Goal: Find specific page/section: Find specific page/section

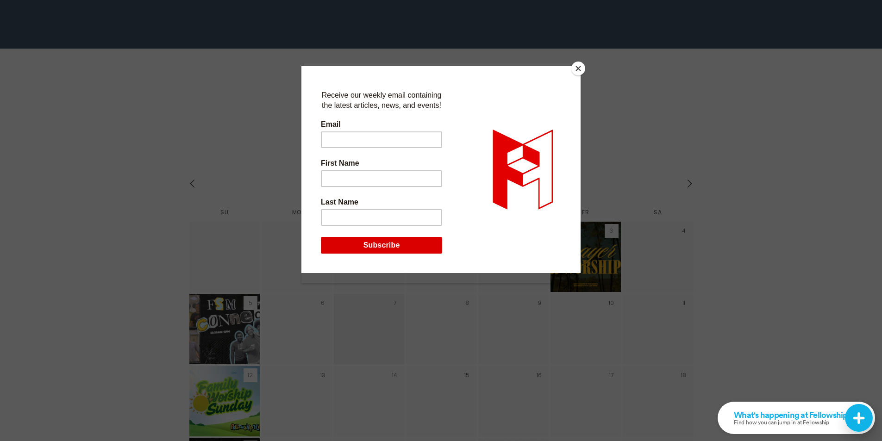
scroll to position [1249, 0]
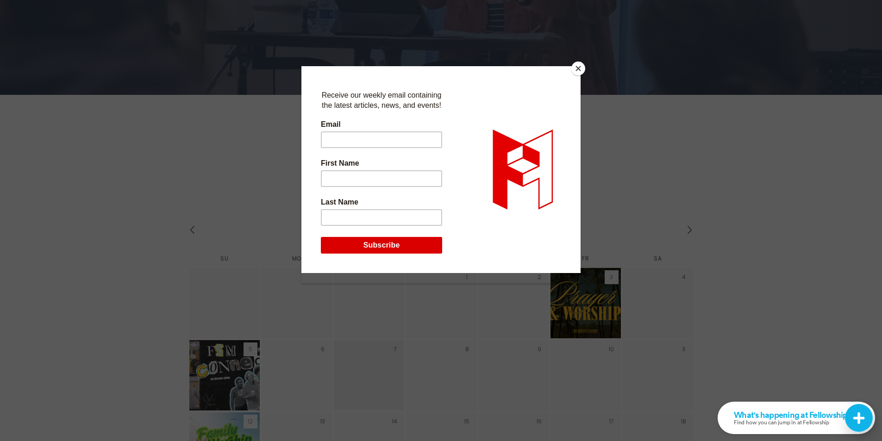
click at [578, 67] on button "Close" at bounding box center [578, 69] width 14 height 14
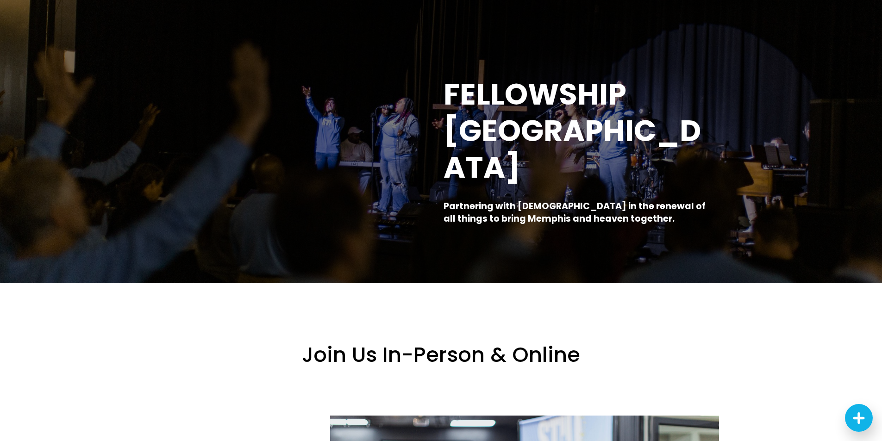
scroll to position [0, 0]
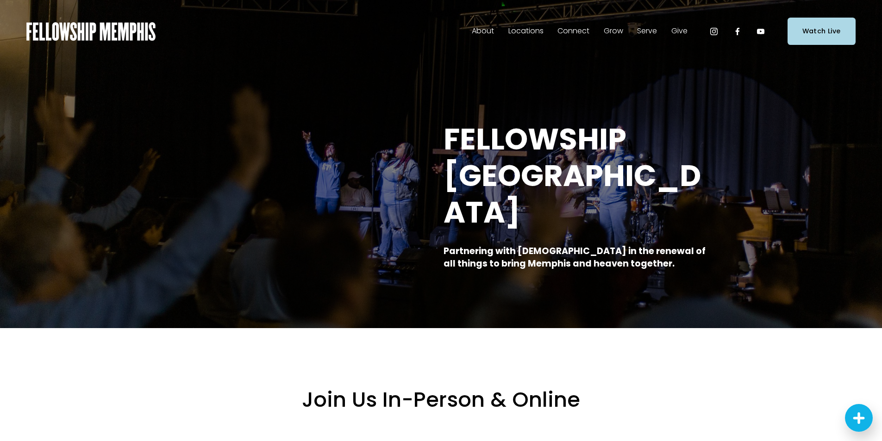
click at [0, 0] on span "Staff" at bounding box center [0, 0] width 0 height 0
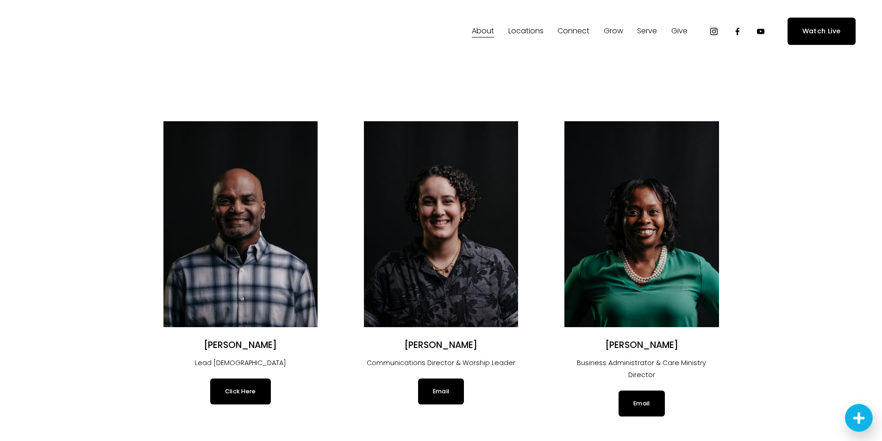
click at [282, 229] on img at bounding box center [240, 224] width 154 height 206
click at [240, 387] on link "Click Here" at bounding box center [240, 392] width 61 height 26
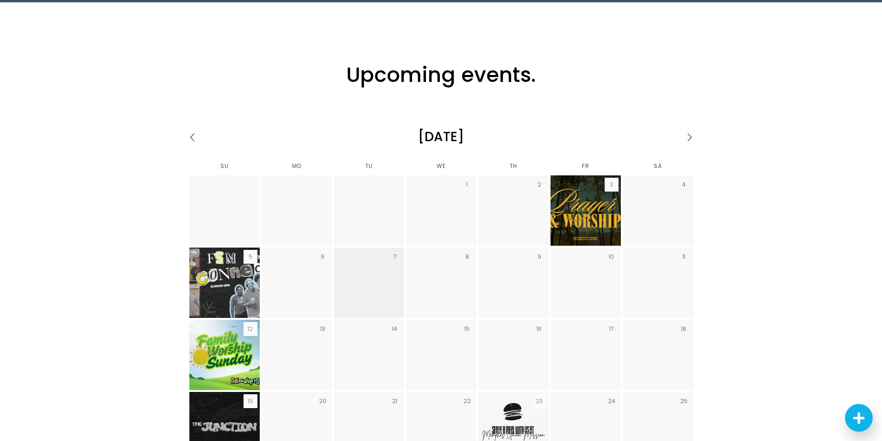
scroll to position [1295, 0]
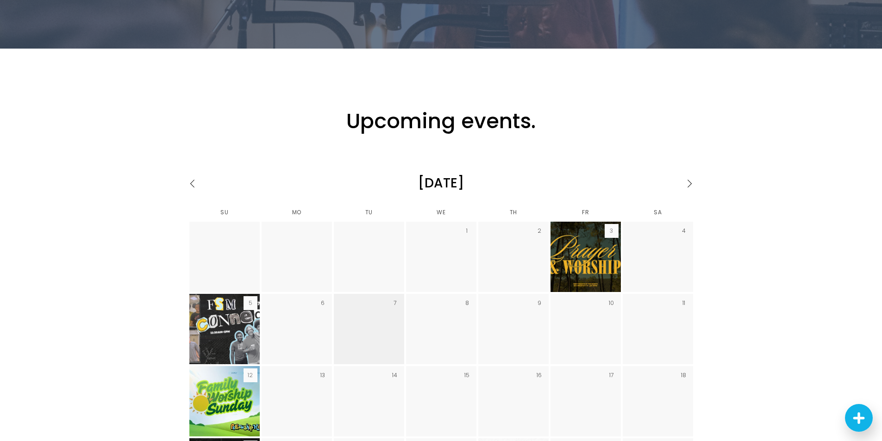
drag, startPoint x: 134, startPoint y: 157, endPoint x: 144, endPoint y: 151, distance: 11.8
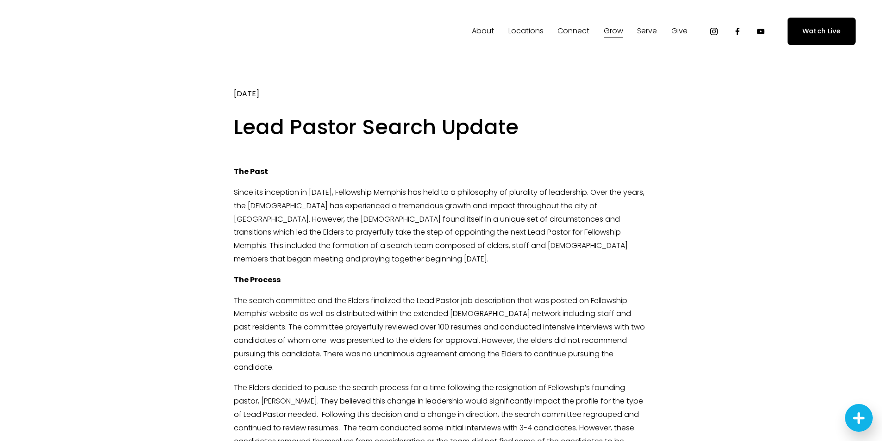
drag, startPoint x: 219, startPoint y: 171, endPoint x: 218, endPoint y: 166, distance: 5.3
